Goal: Check status: Check status

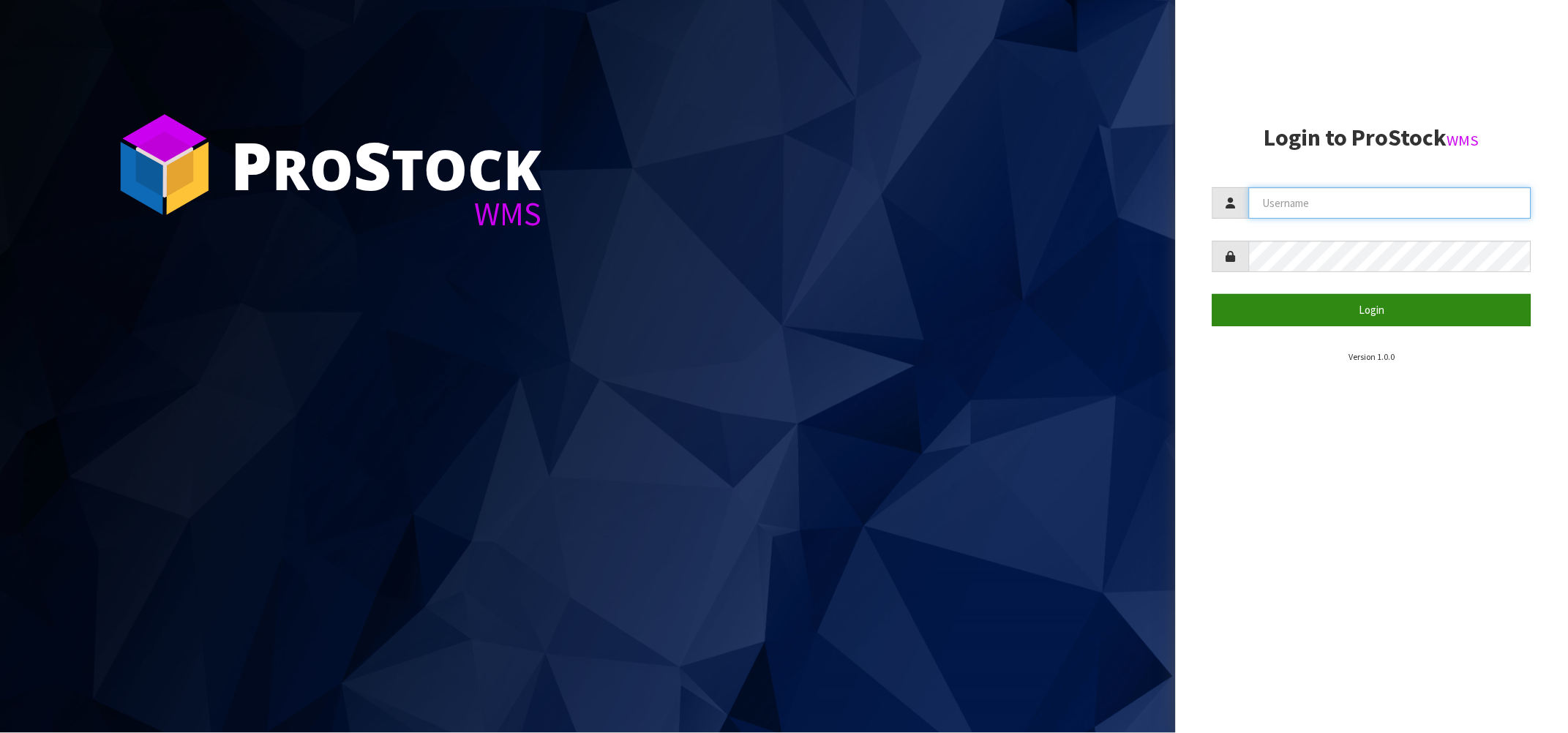
type input "[PERSON_NAME][EMAIL_ADDRESS][DOMAIN_NAME]"
click at [1348, 294] on button "Login" at bounding box center [1372, 309] width 319 height 32
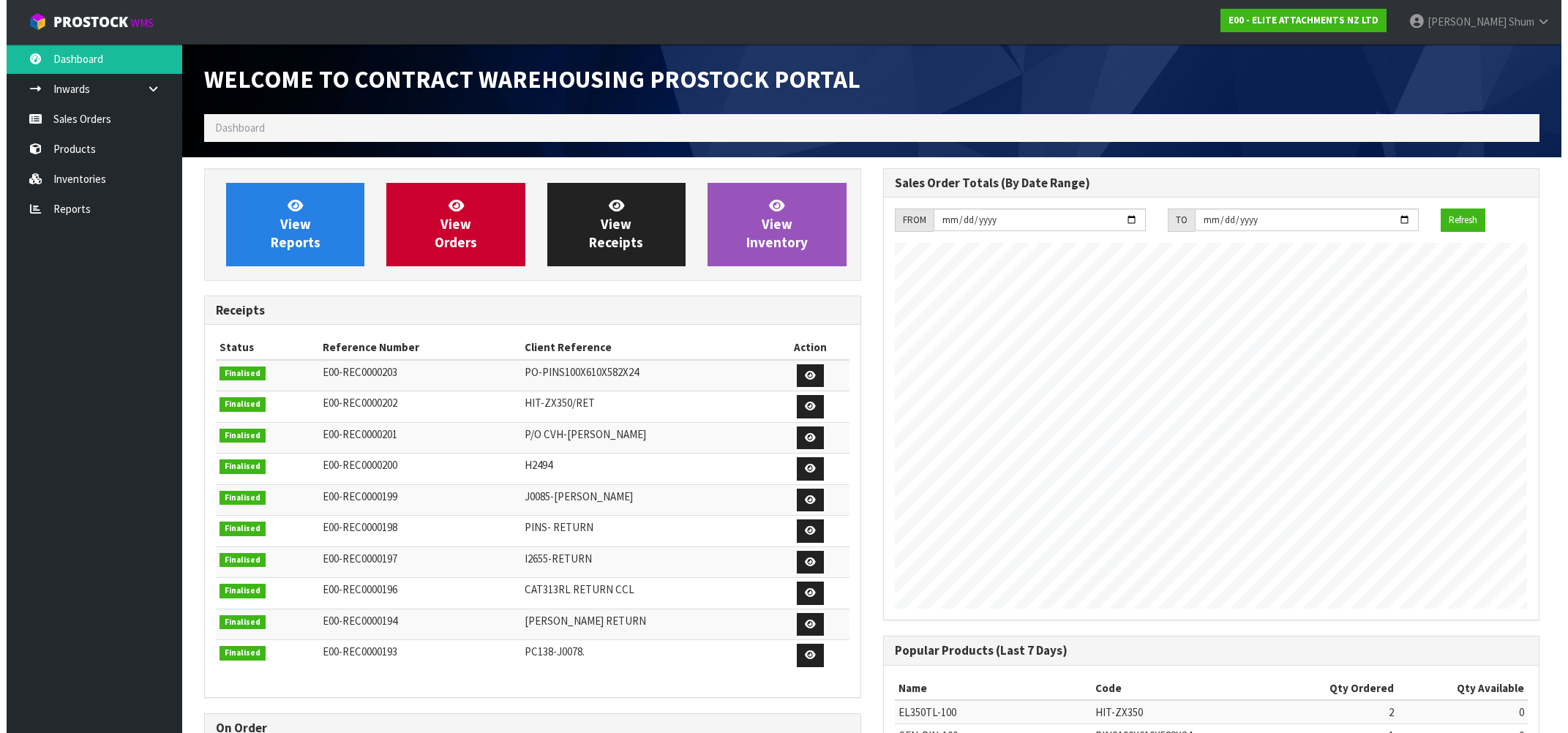
scroll to position [693, 678]
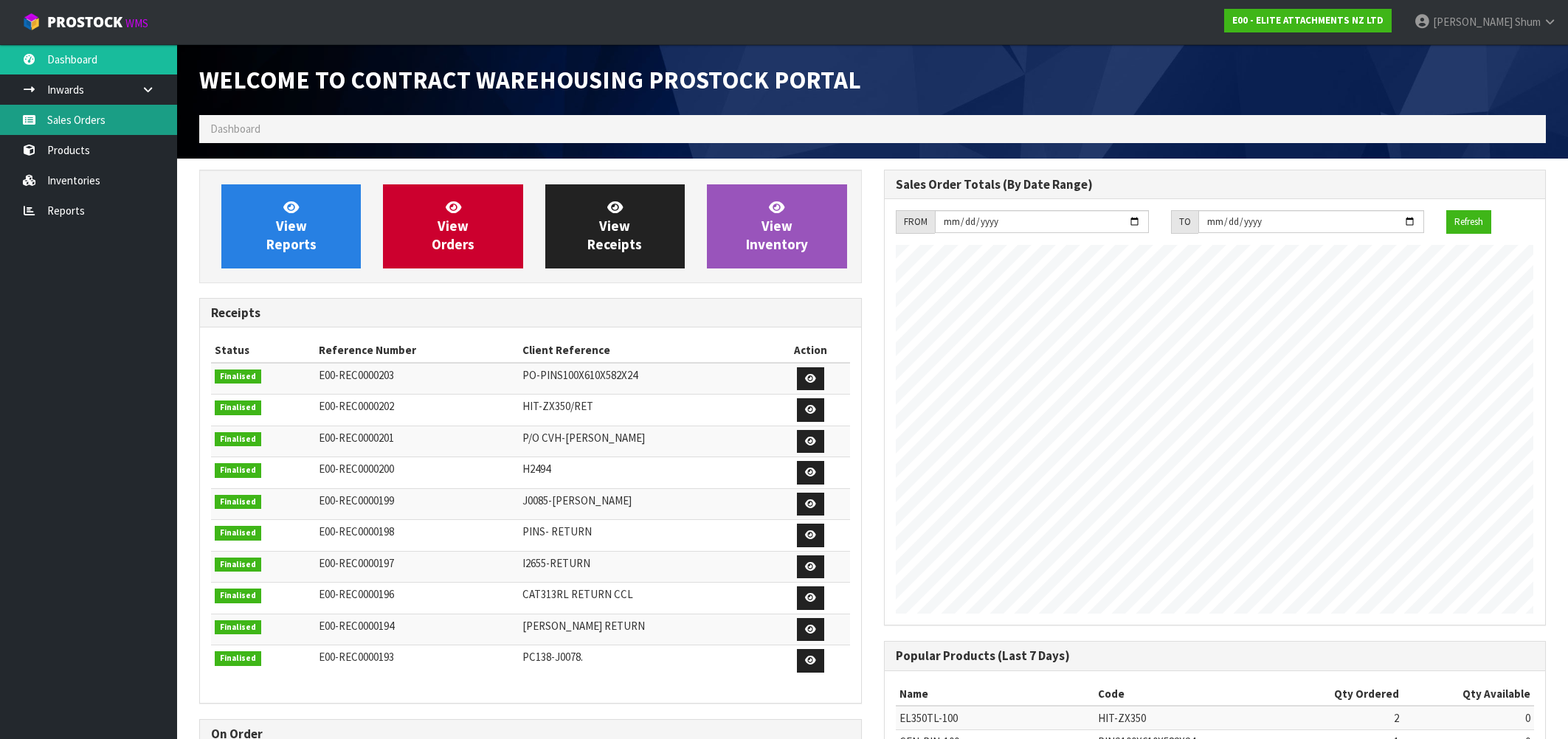
click at [98, 123] on link "Sales Orders" at bounding box center [88, 119] width 177 height 30
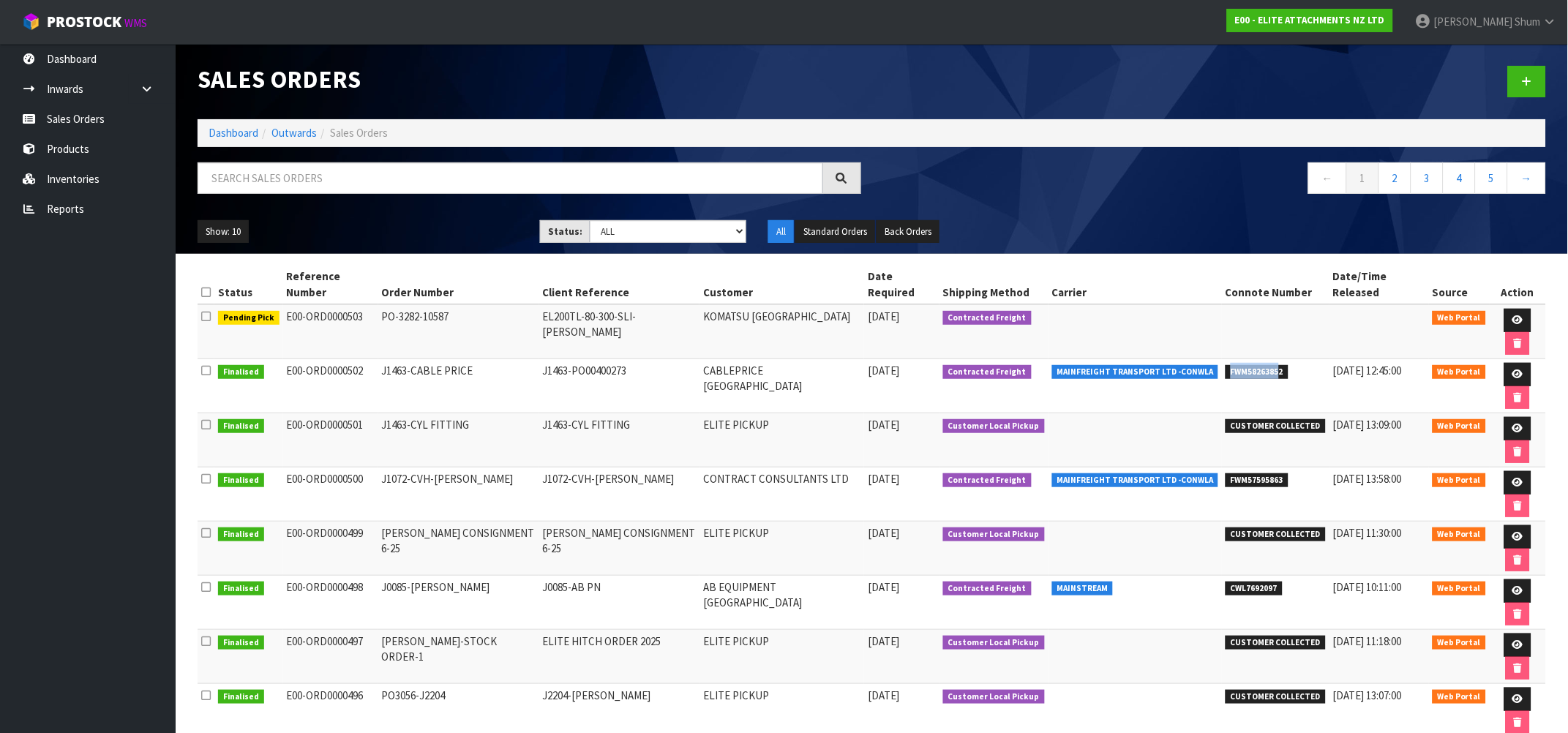
drag, startPoint x: 1275, startPoint y: 332, endPoint x: 1224, endPoint y: 329, distance: 51.1
click at [1225, 365] on span "FWM58263852" at bounding box center [1257, 372] width 63 height 14
click at [1277, 365] on span "FWM58263852" at bounding box center [1257, 372] width 63 height 14
drag, startPoint x: 1227, startPoint y: 331, endPoint x: 1289, endPoint y: 334, distance: 62.1
click at [1289, 363] on li "FWM58263852" at bounding box center [1276, 371] width 101 height 15
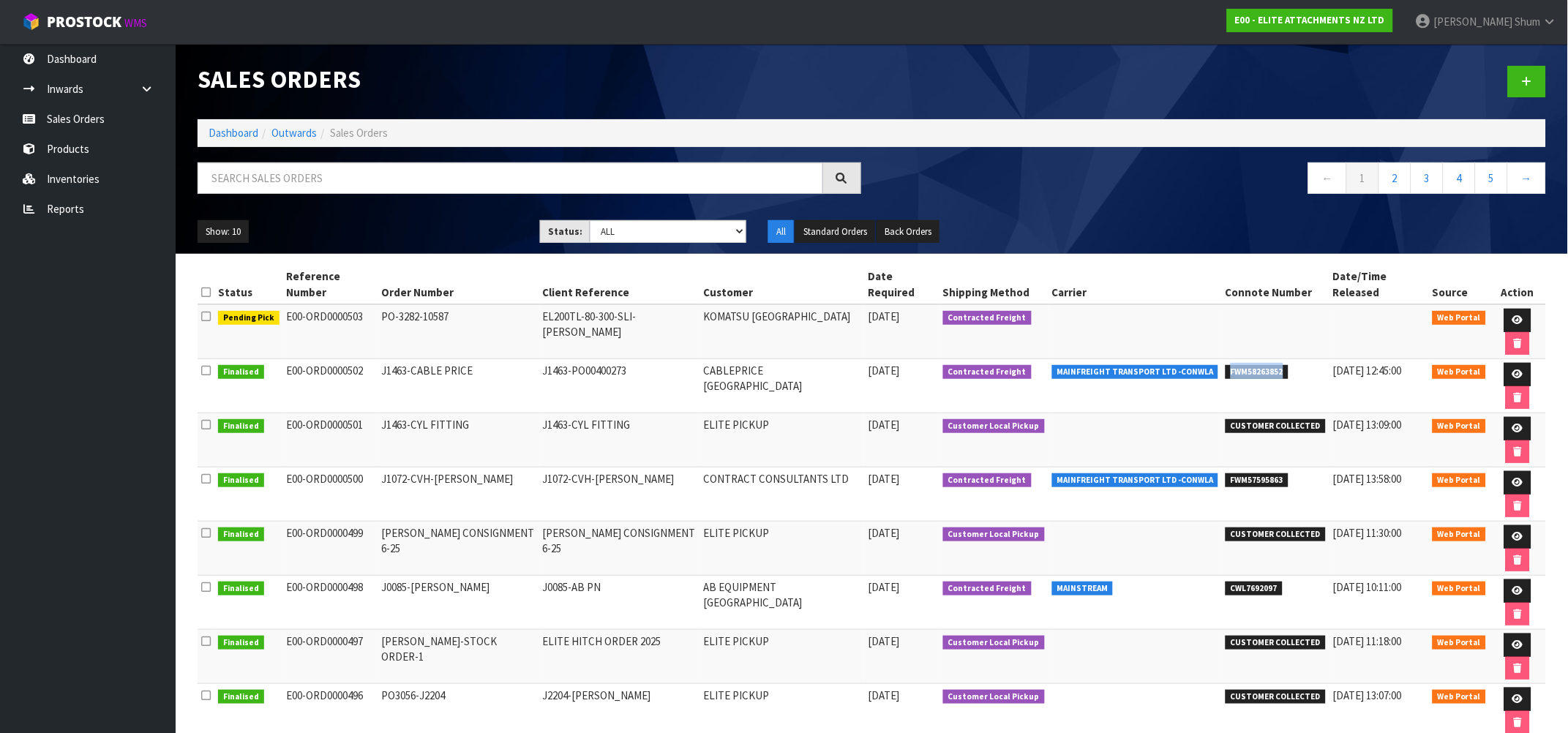
copy span "FWM58263852"
